Goal: Check status: Check status

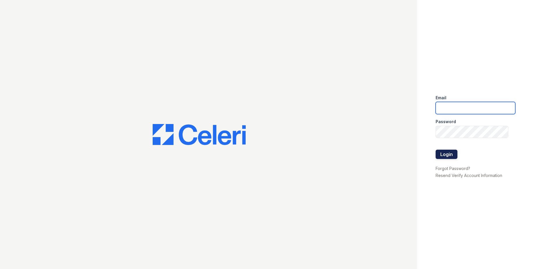
type input "[EMAIL_ADDRESS][DOMAIN_NAME]"
click at [449, 150] on button "Login" at bounding box center [447, 153] width 22 height 9
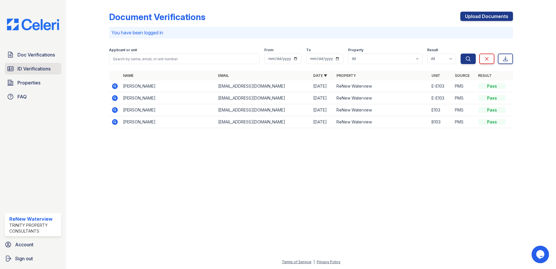
click at [43, 68] on span "ID Verifications" at bounding box center [33, 68] width 33 height 7
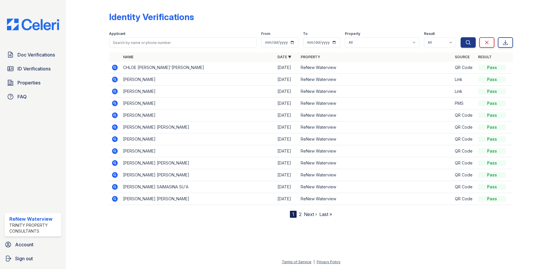
click at [113, 67] on icon at bounding box center [114, 67] width 7 height 7
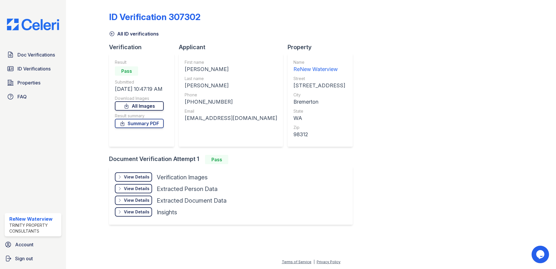
click at [146, 104] on link "All Images" at bounding box center [139, 105] width 49 height 9
click at [433, 124] on div "ID Verification 307302 All ID verifications Verification Result Pass Submitted …" at bounding box center [311, 117] width 404 height 230
